Goal: Task Accomplishment & Management: Complete application form

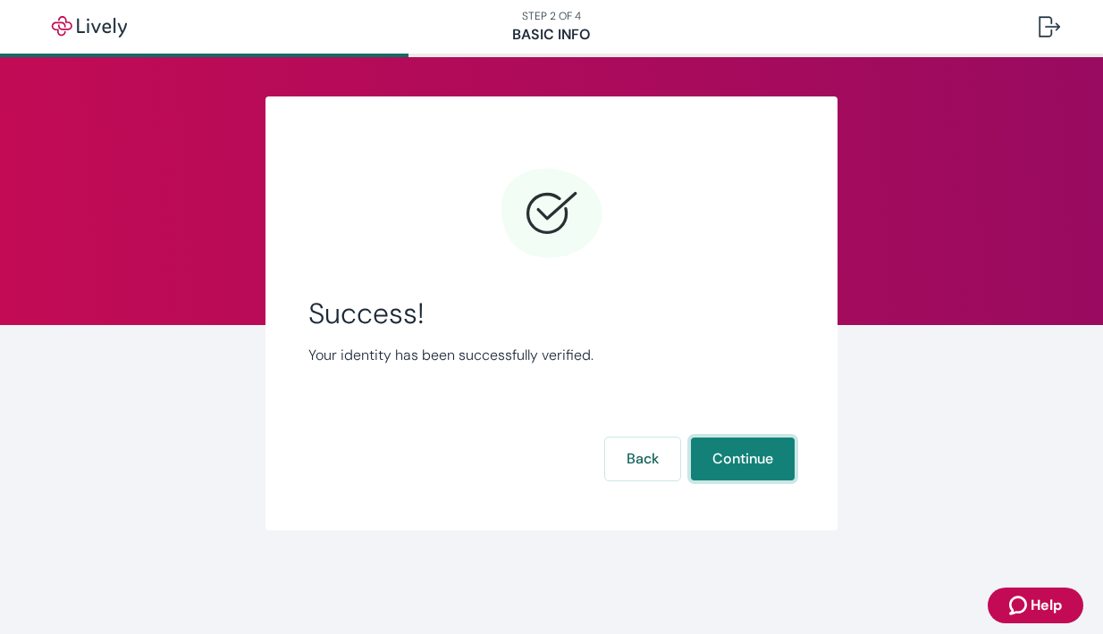
click at [743, 454] on button "Continue" at bounding box center [743, 459] width 104 height 43
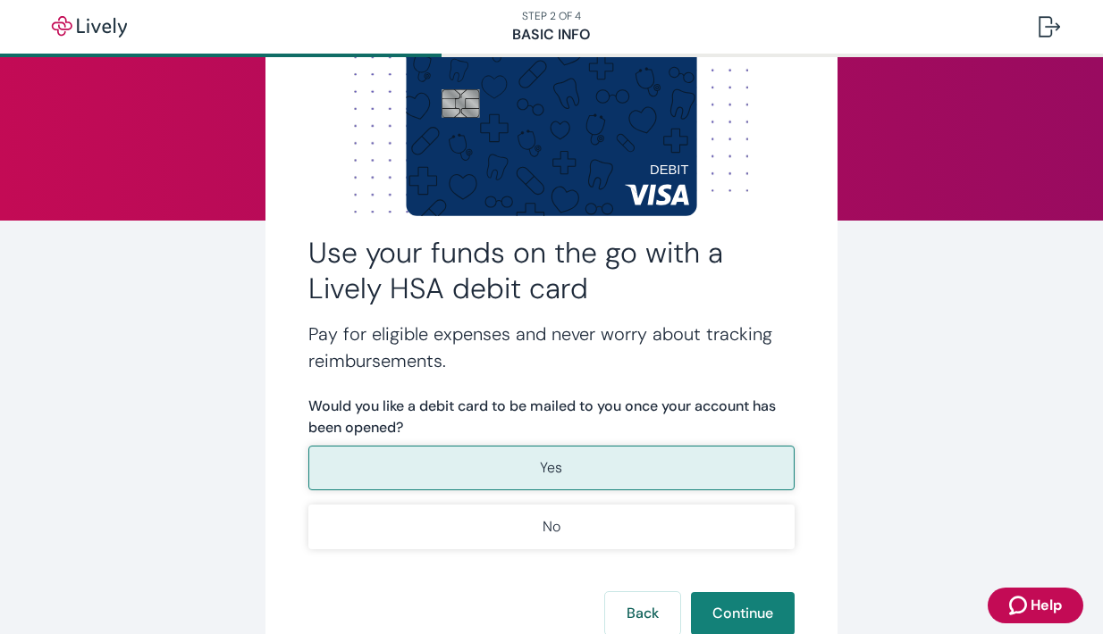
scroll to position [106, 0]
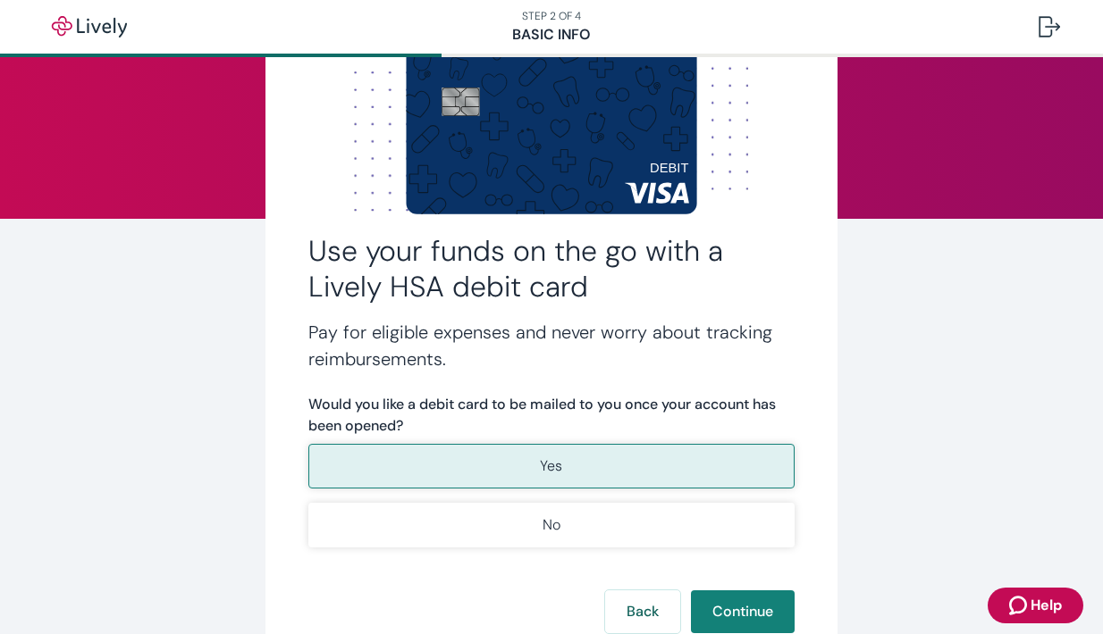
click at [565, 462] on button "Yes" at bounding box center [551, 466] width 486 height 45
click at [556, 467] on p "Yes" at bounding box center [551, 466] width 22 height 21
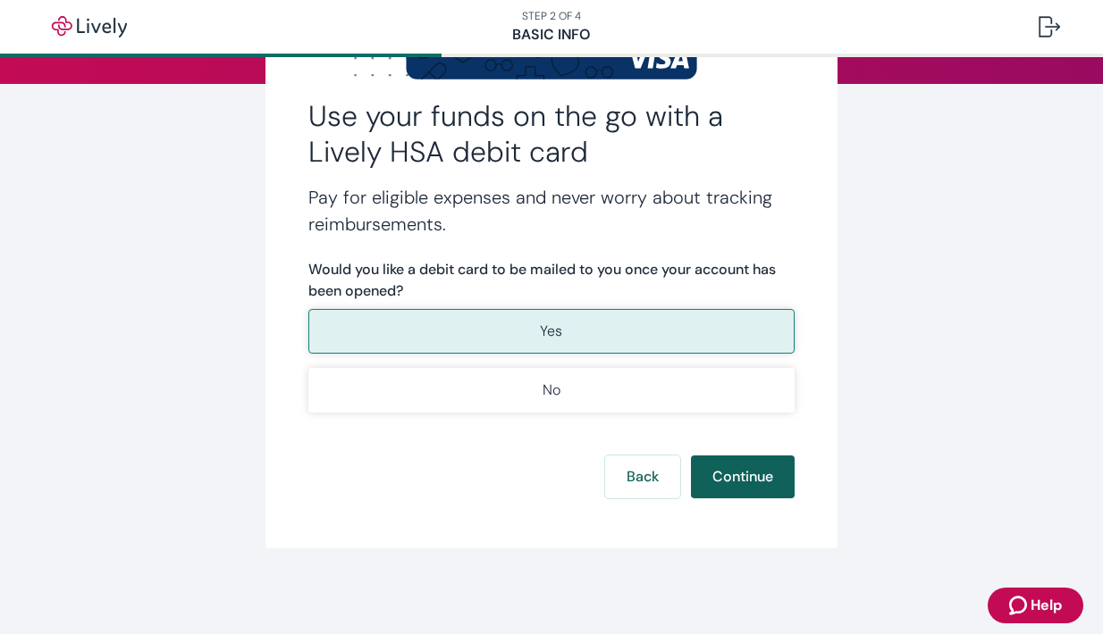
scroll to position [241, 0]
click at [745, 479] on button "Continue" at bounding box center [743, 477] width 104 height 43
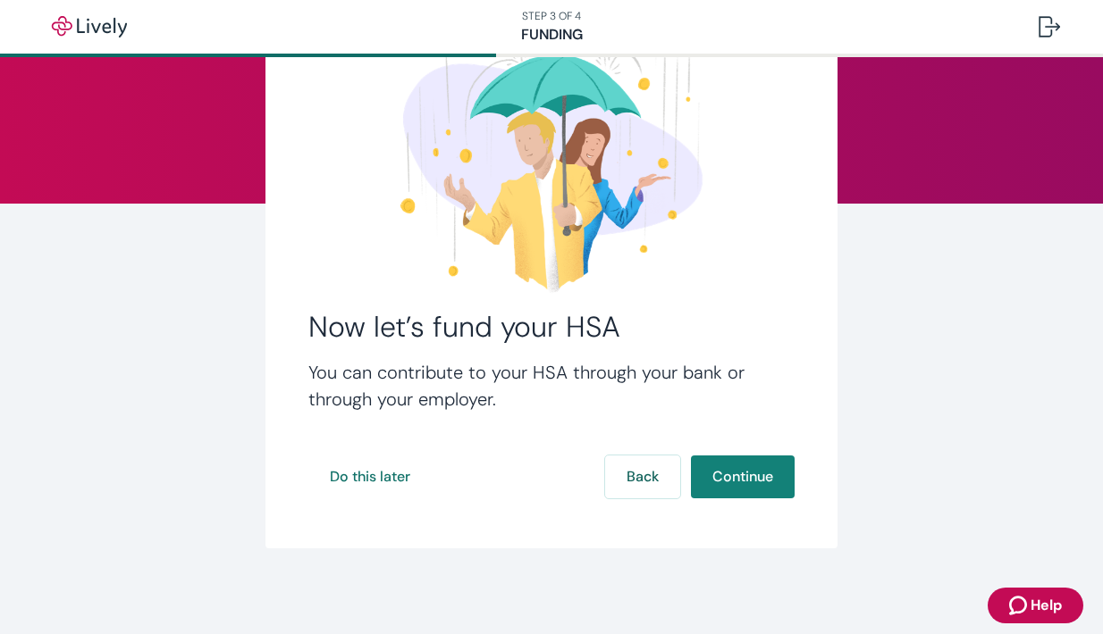
scroll to position [122, 0]
click at [754, 477] on button "Continue" at bounding box center [743, 477] width 104 height 43
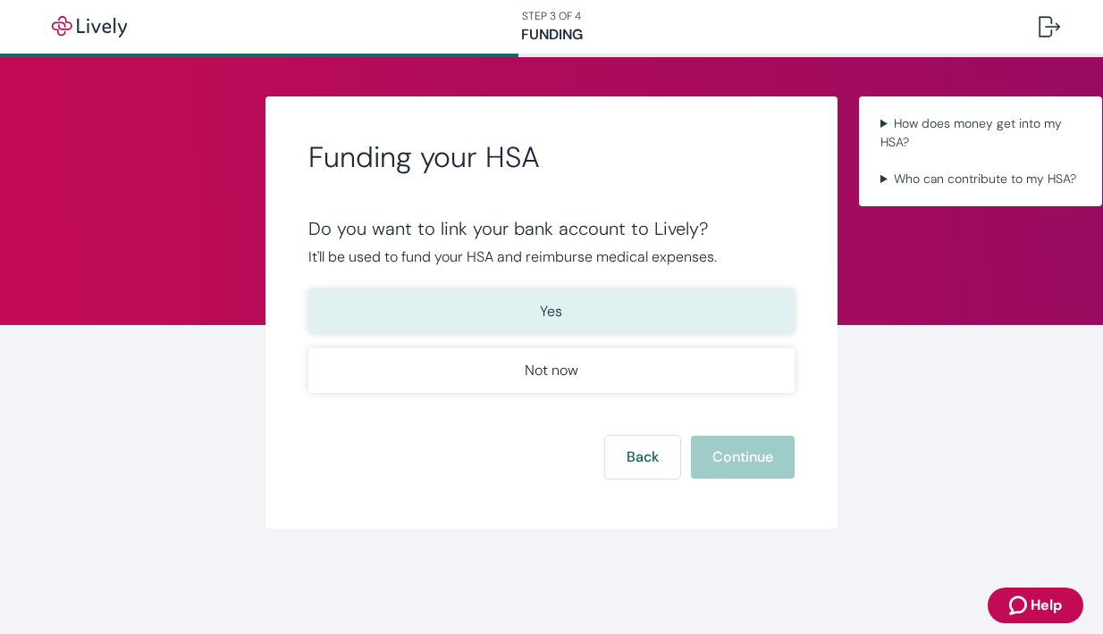
click at [566, 313] on button "Yes" at bounding box center [551, 311] width 486 height 45
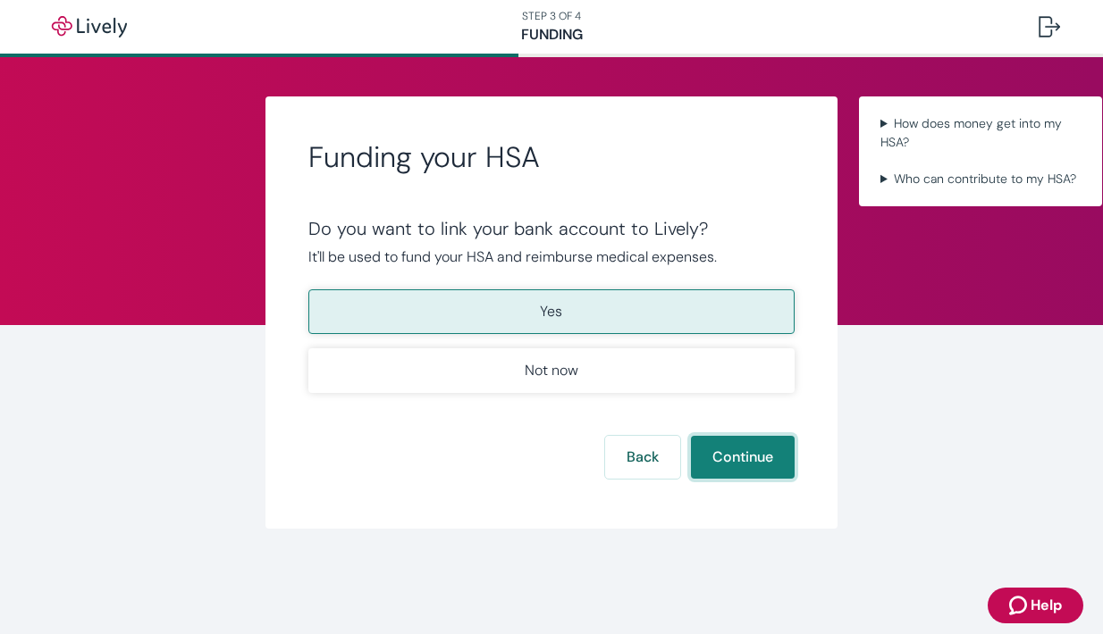
click at [754, 462] on button "Continue" at bounding box center [743, 457] width 104 height 43
click at [565, 311] on button "Yes" at bounding box center [551, 311] width 486 height 45
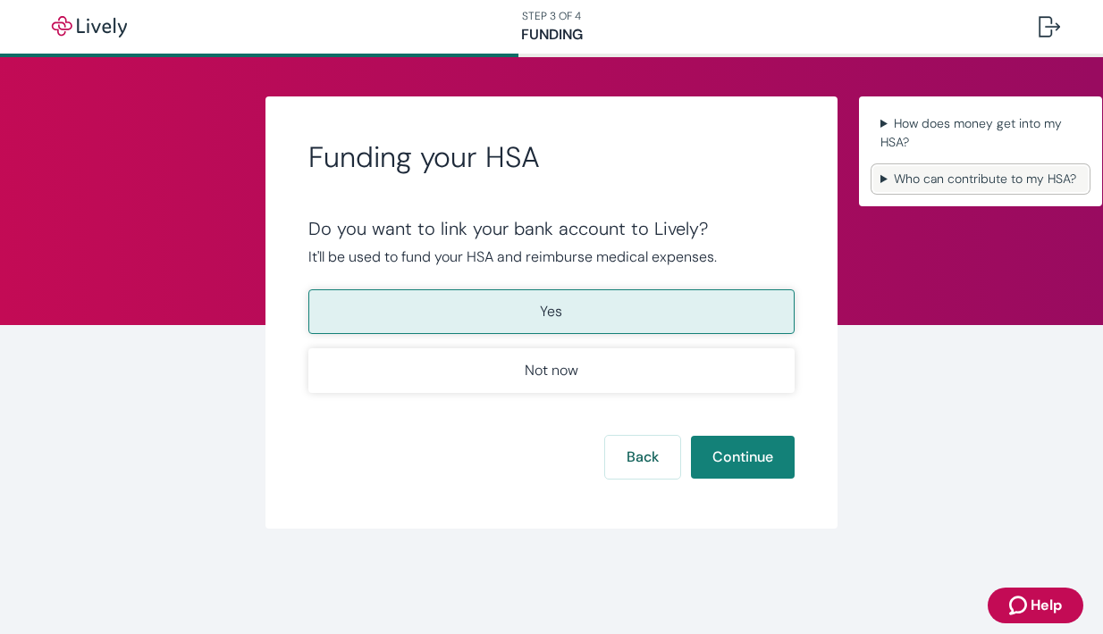
click at [902, 180] on summary "Who can contribute to my HSA?" at bounding box center [980, 179] width 214 height 26
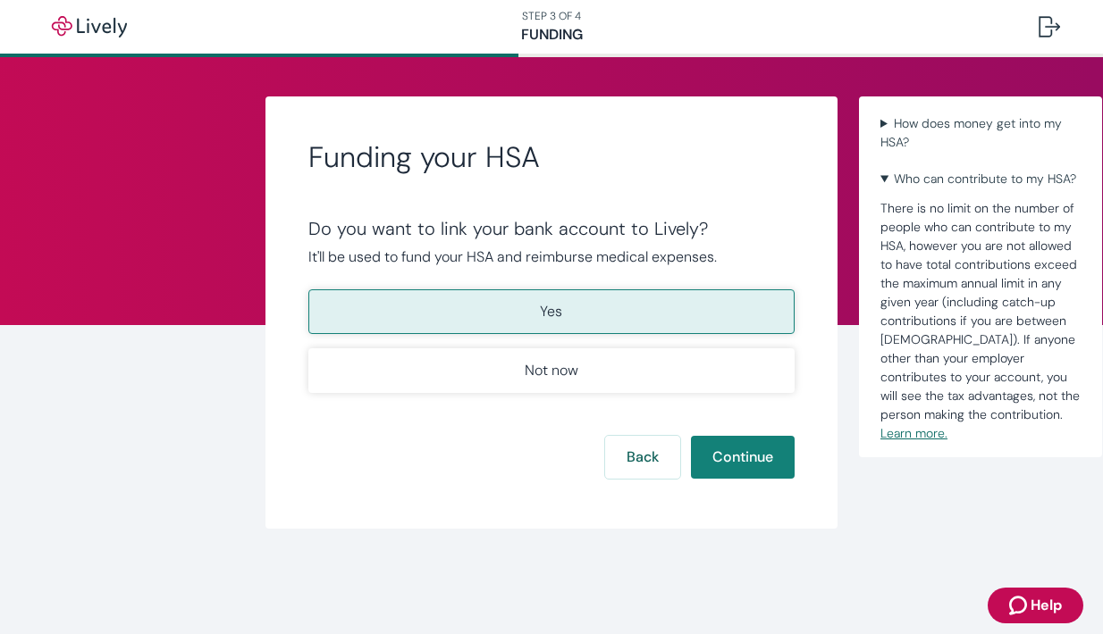
click at [947, 435] on link "Learn more." at bounding box center [913, 433] width 67 height 16
click at [606, 311] on button "Yes" at bounding box center [551, 311] width 486 height 45
click at [742, 465] on button "Continue" at bounding box center [743, 457] width 104 height 43
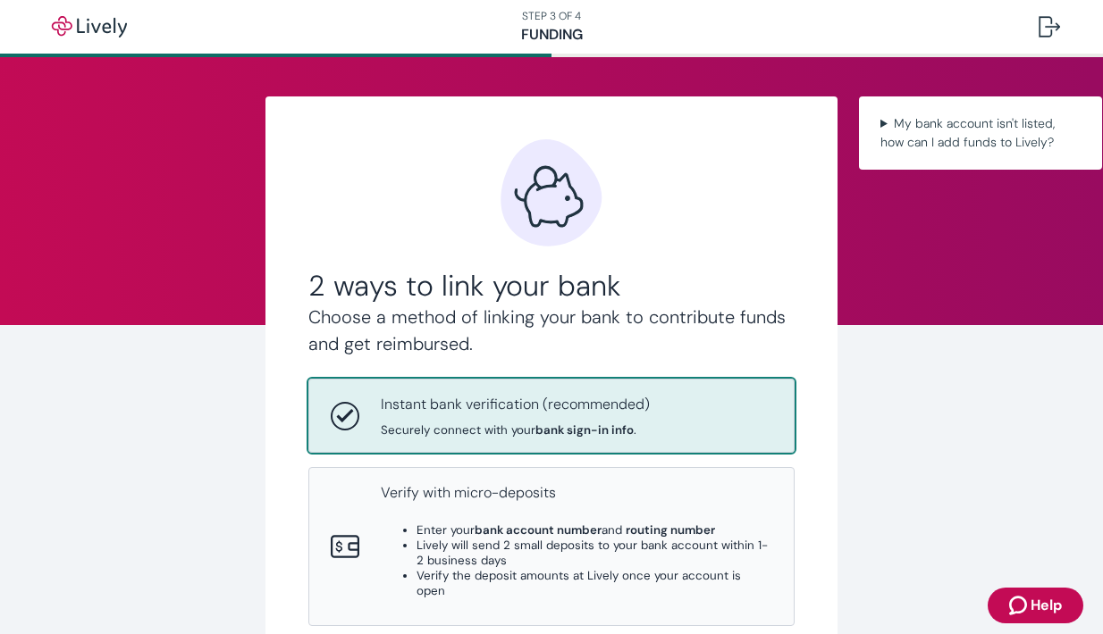
click at [642, 431] on span "Securely connect with your bank sign-in info ." at bounding box center [515, 430] width 269 height 15
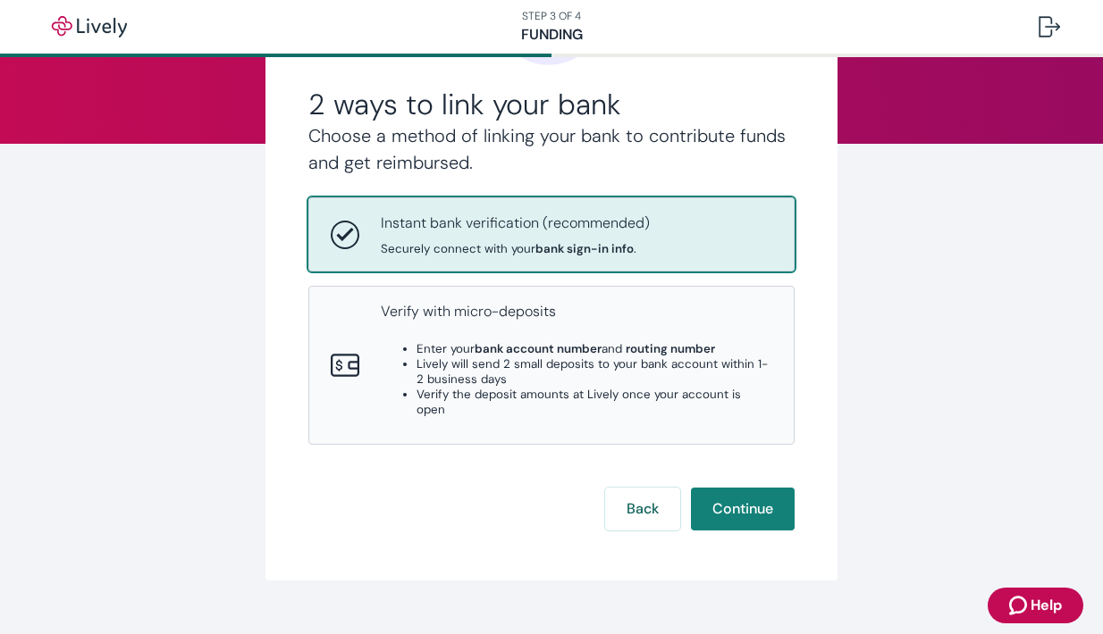
scroll to position [180, 0]
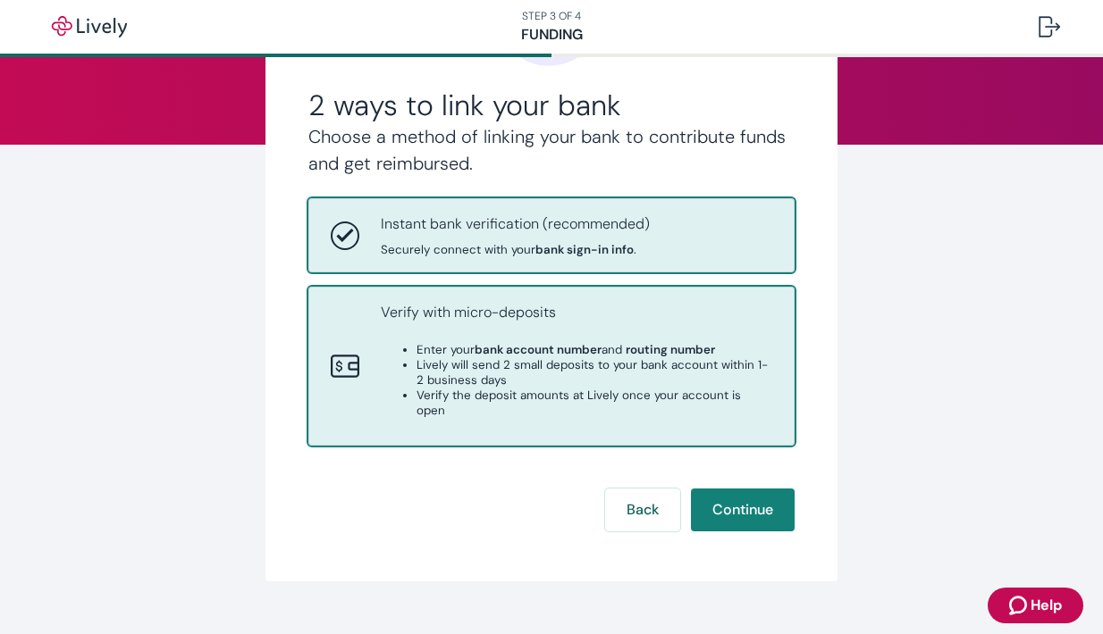
click at [562, 335] on div "Verify with micro-deposits Enter your bank account number and routing number Li…" at bounding box center [576, 366] width 391 height 129
click at [558, 240] on div "Instant bank verification (recommended) Securely connect with your bank sign-in…" at bounding box center [515, 236] width 269 height 44
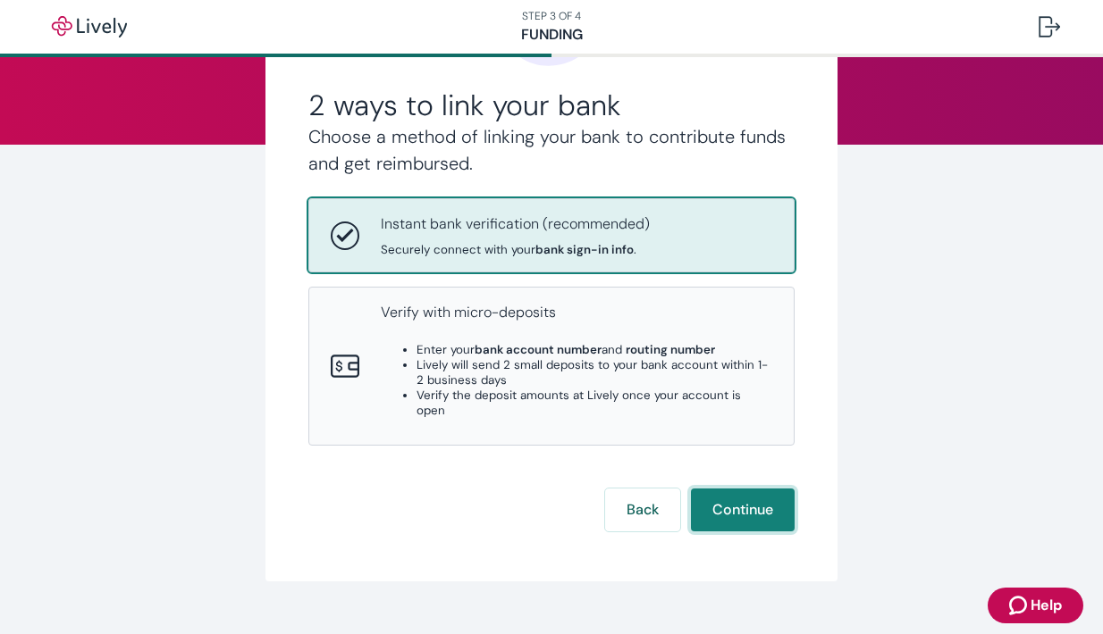
click at [739, 489] on button "Continue" at bounding box center [743, 510] width 104 height 43
click at [1045, 32] on div at bounding box center [1048, 26] width 21 height 21
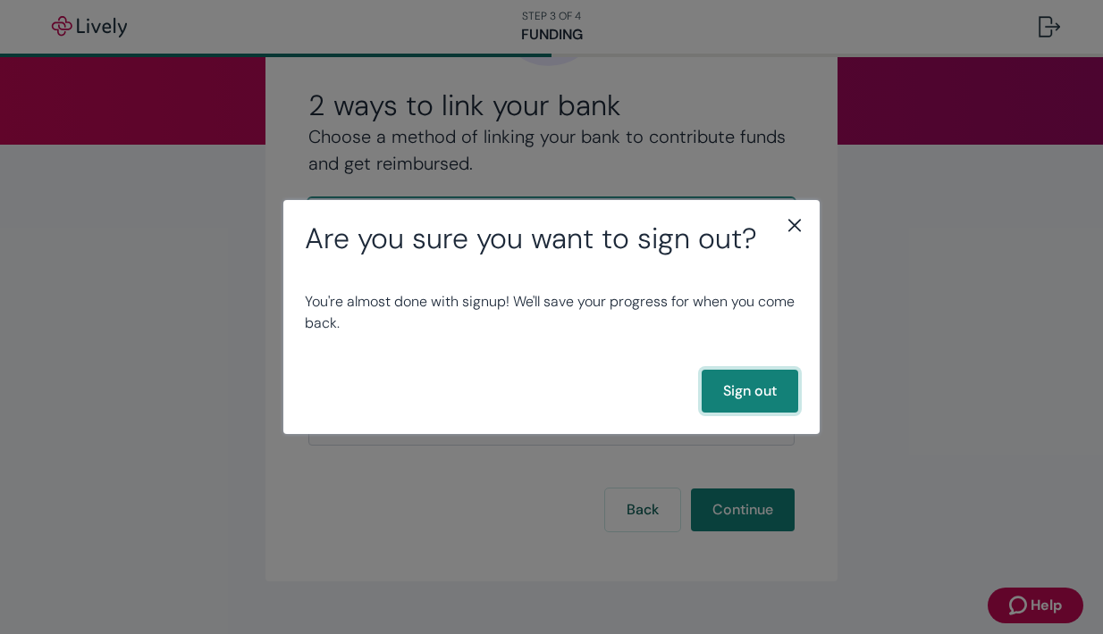
click at [761, 400] on button "Sign out" at bounding box center [749, 391] width 96 height 43
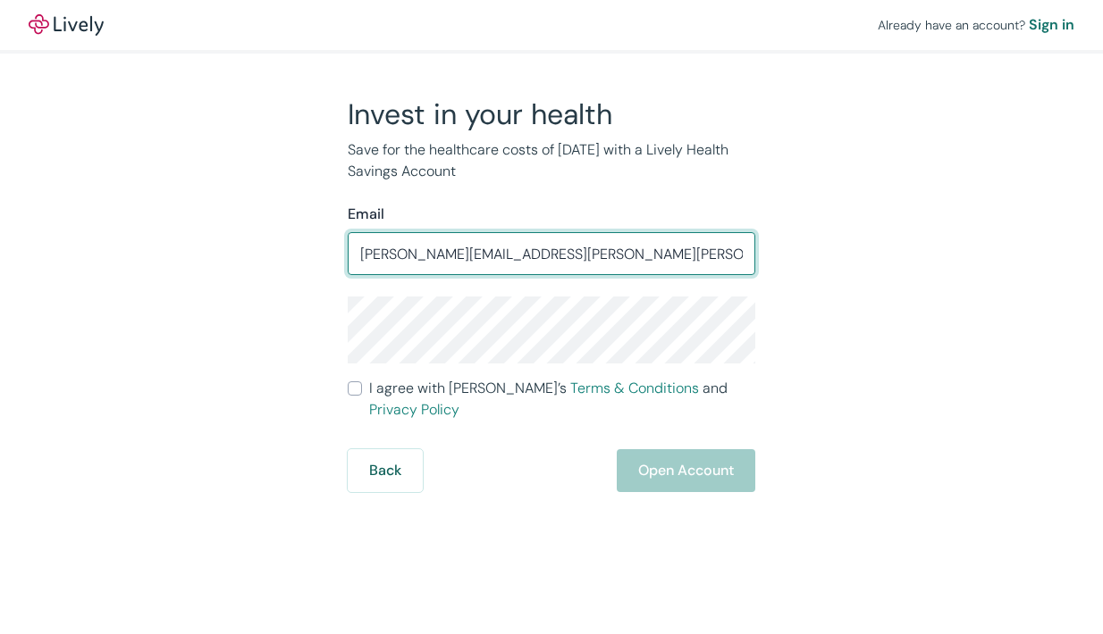
type input "[PERSON_NAME][EMAIL_ADDRESS][PERSON_NAME][PERSON_NAME][DOMAIN_NAME]"
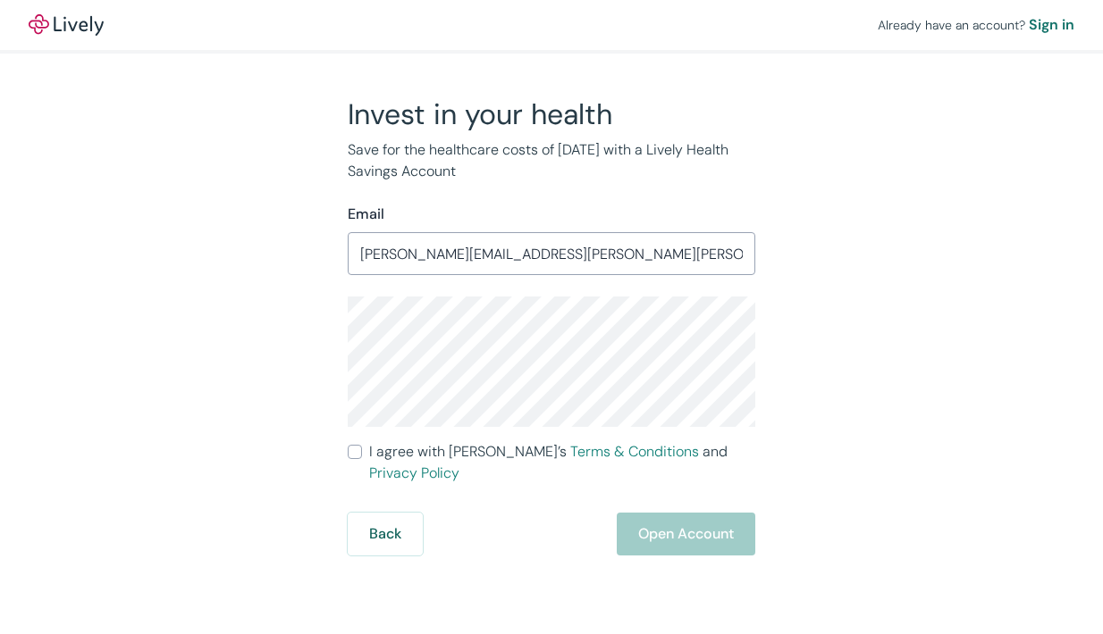
click at [356, 461] on label "I agree with Lively’s Terms & Conditions and Privacy Policy" at bounding box center [551, 462] width 407 height 43
click at [356, 459] on input "I agree with Lively’s Terms & Conditions and Privacy Policy" at bounding box center [355, 452] width 14 height 14
checkbox input "true"
click at [702, 514] on button "Open Account" at bounding box center [685, 534] width 138 height 43
